Goal: Information Seeking & Learning: Learn about a topic

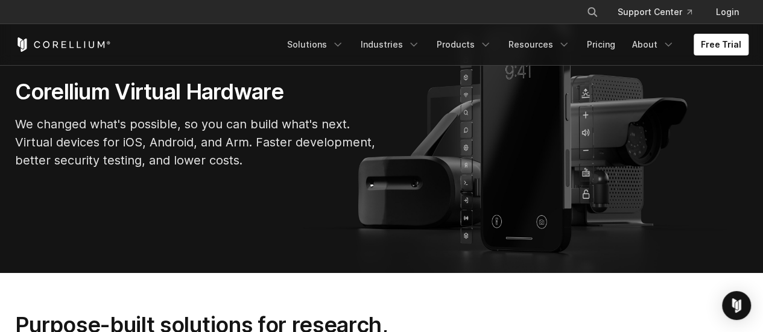
scroll to position [181, 0]
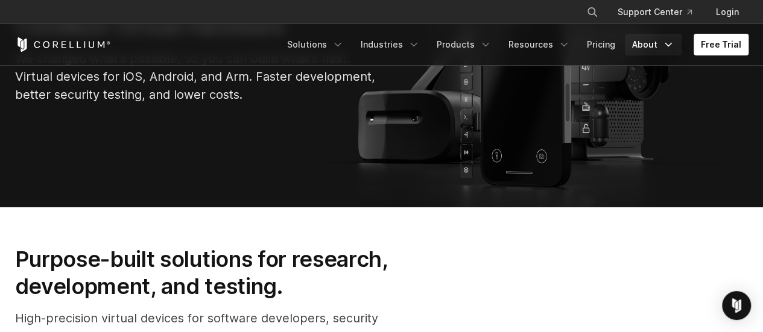
click at [665, 45] on icon "Navigation Menu" at bounding box center [668, 45] width 12 height 12
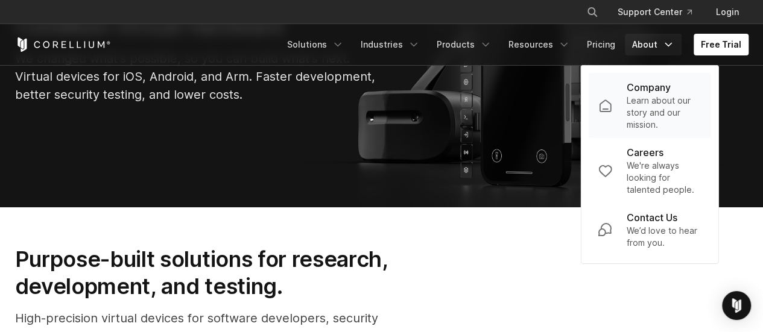
click at [671, 116] on p "Learn about our story and our mission." at bounding box center [664, 113] width 75 height 36
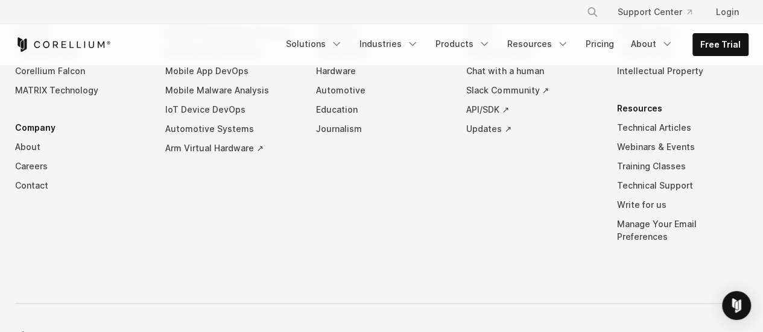
scroll to position [2259, 0]
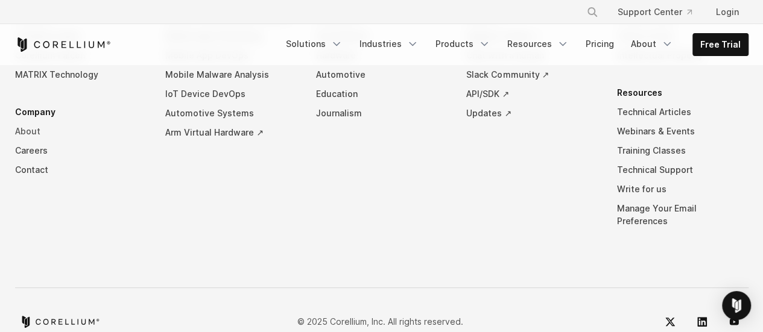
click at [31, 122] on link "About" at bounding box center [81, 131] width 132 height 19
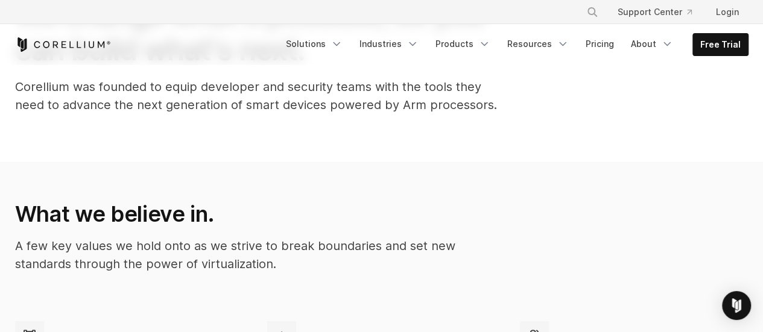
scroll to position [181, 0]
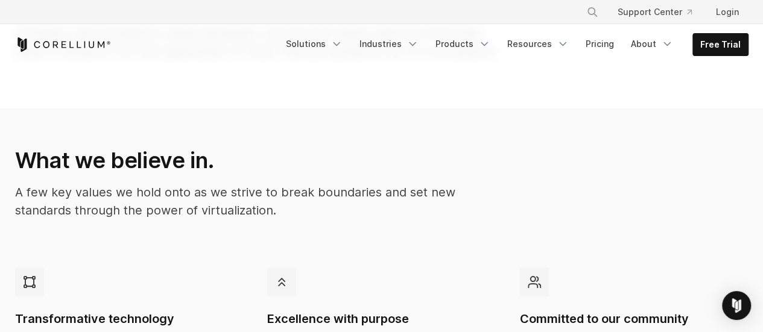
click at [457, 215] on p "A few key values we hold onto as we strive to break boundaries and set new stan…" at bounding box center [255, 201] width 481 height 36
